Goal: Information Seeking & Learning: Learn about a topic

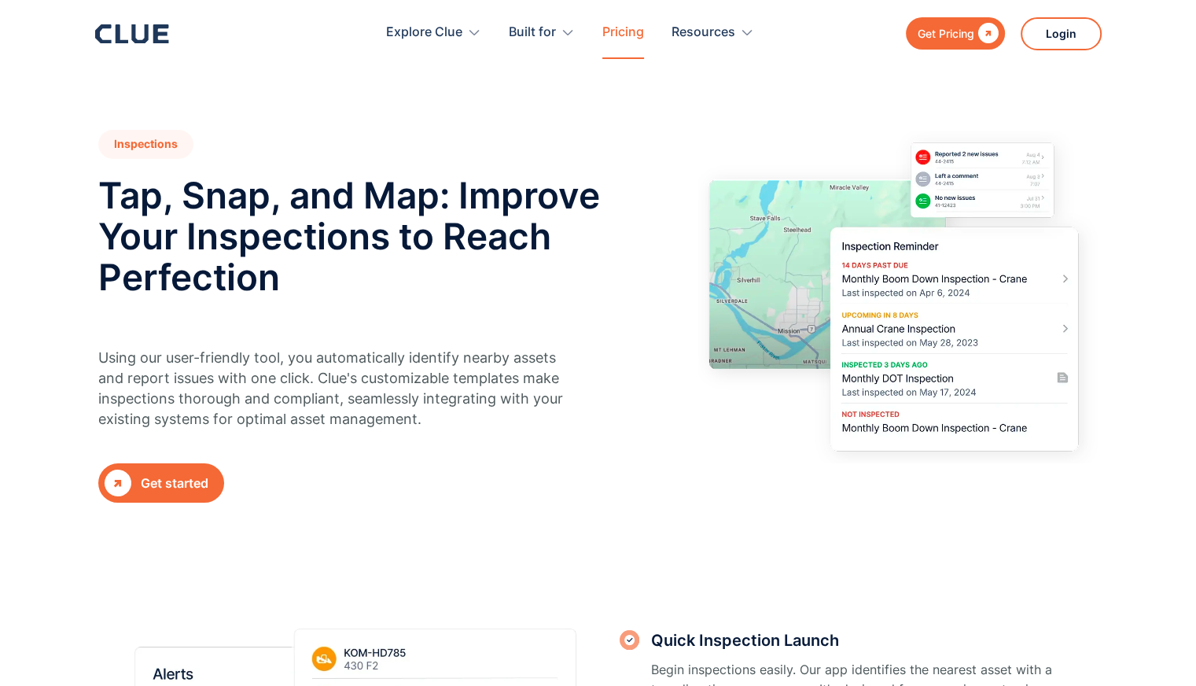
click at [626, 33] on link "Pricing" at bounding box center [623, 33] width 42 height 50
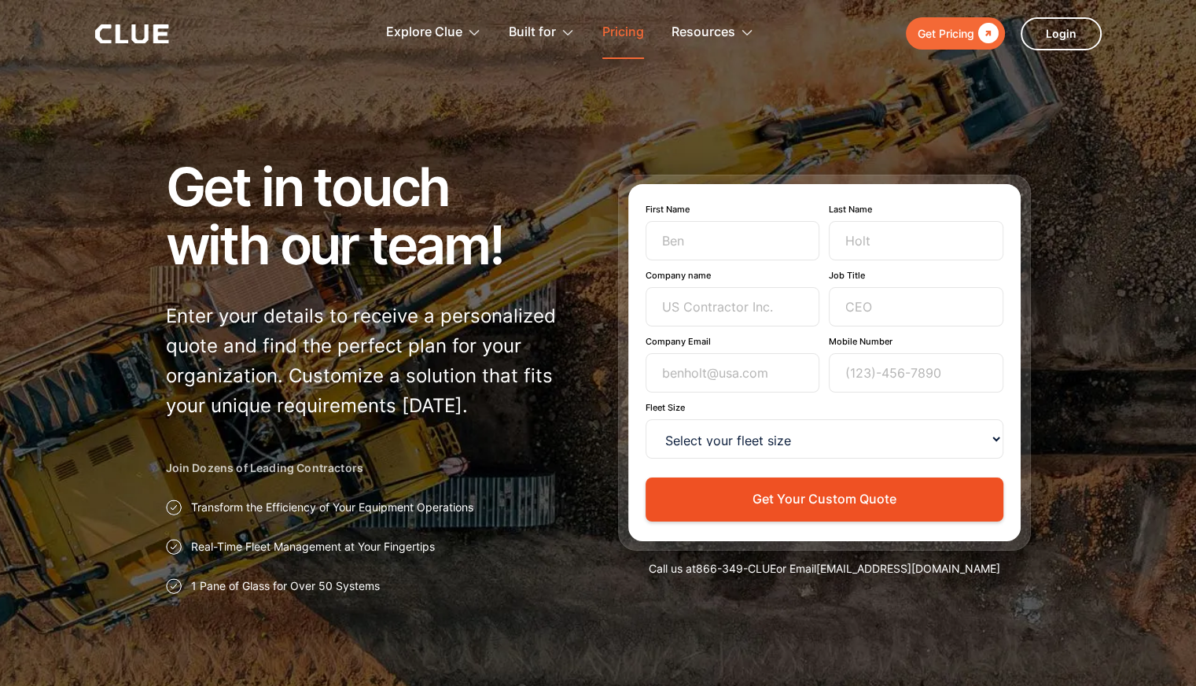
click at [626, 17] on link "Pricing" at bounding box center [623, 33] width 42 height 50
